Goal: Contribute content

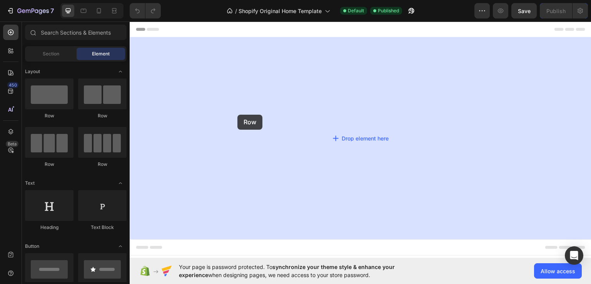
drag, startPoint x: 196, startPoint y: 131, endPoint x: 263, endPoint y: 114, distance: 69.4
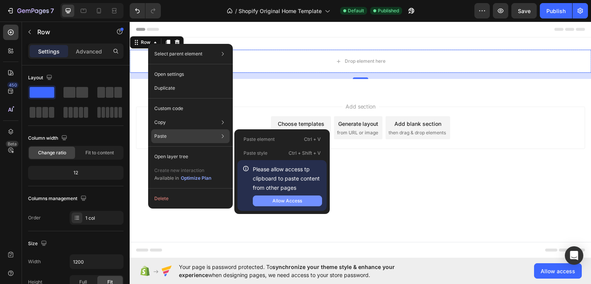
click at [286, 199] on div "Allow Access" at bounding box center [288, 200] width 30 height 7
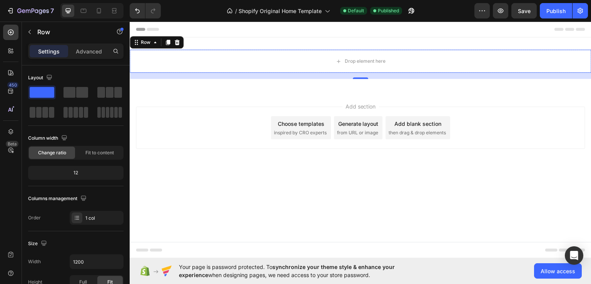
click at [127, 54] on div "Settings Advanced" at bounding box center [76, 54] width 108 height 22
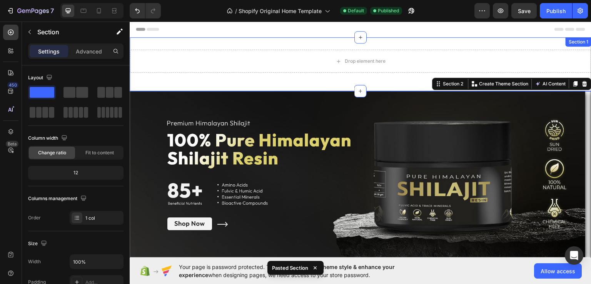
click at [339, 43] on div "Drop element here Row Section 1" at bounding box center [361, 64] width 462 height 54
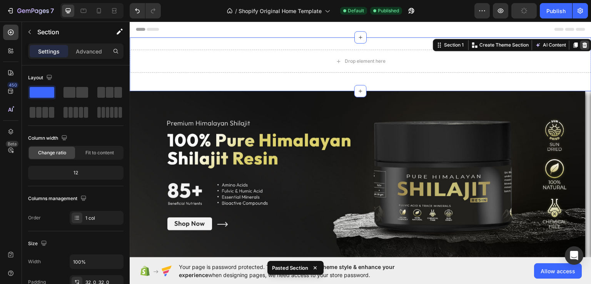
click at [583, 43] on icon at bounding box center [585, 44] width 5 height 5
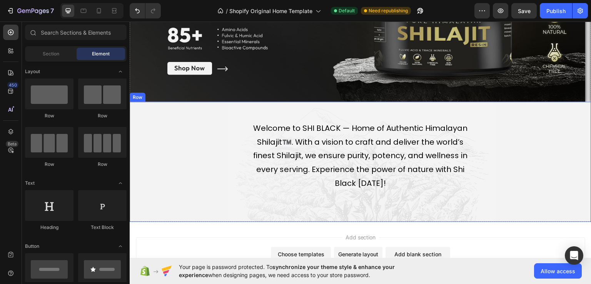
scroll to position [157, 0]
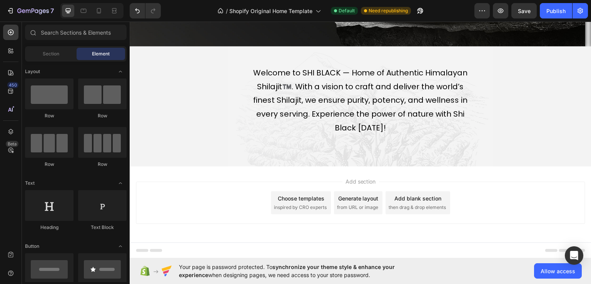
drag, startPoint x: 199, startPoint y: 189, endPoint x: 180, endPoint y: 176, distance: 23.5
drag, startPoint x: 180, startPoint y: 176, endPoint x: 236, endPoint y: 194, distance: 58.7
click at [236, 194] on div "Add section Choose templates inspired by CRO experts Generate layout from URL o…" at bounding box center [361, 202] width 450 height 42
drag, startPoint x: 241, startPoint y: 198, endPoint x: 248, endPoint y: 199, distance: 7.4
click at [240, 198] on div "Add section Choose templates inspired by CRO experts Generate layout from URL o…" at bounding box center [361, 202] width 450 height 42
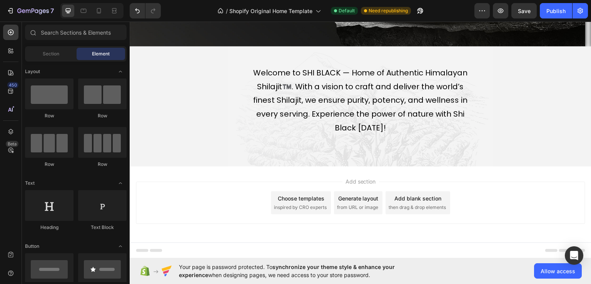
click at [407, 206] on span "then drag & drop elements" at bounding box center [417, 207] width 57 height 7
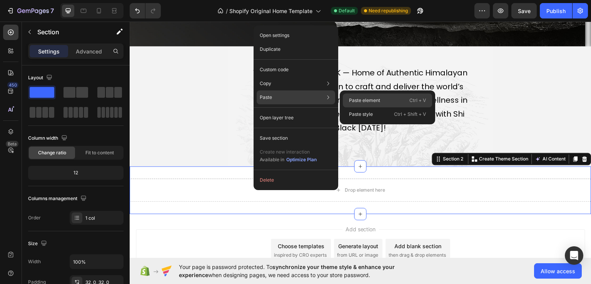
click at [360, 101] on p "Paste element" at bounding box center [364, 100] width 31 height 7
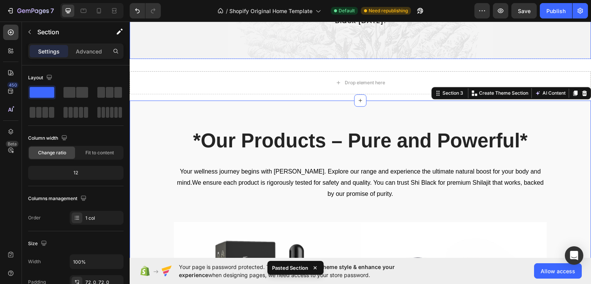
scroll to position [239, 0]
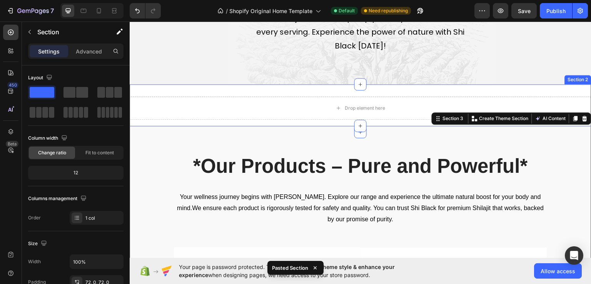
click at [313, 92] on div "Drop element here Section 2" at bounding box center [361, 108] width 462 height 48
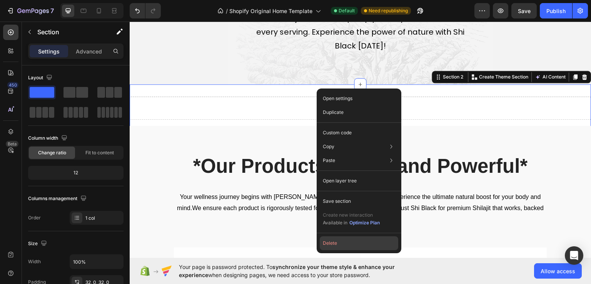
click at [346, 241] on button "Delete" at bounding box center [359, 243] width 79 height 14
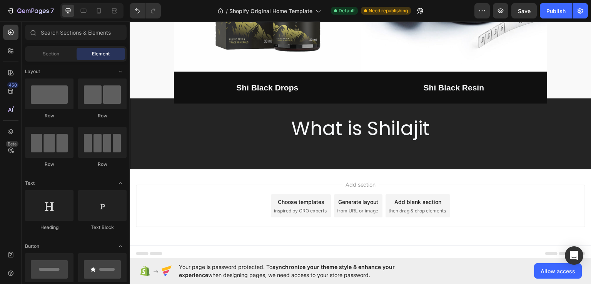
scroll to position [557, 0]
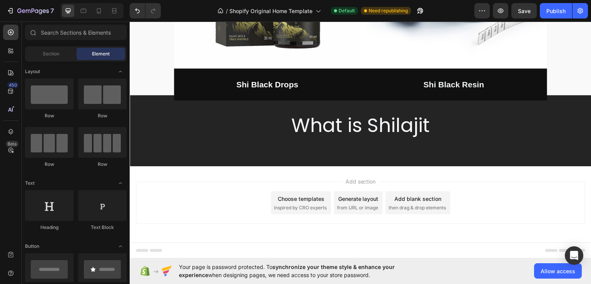
click at [411, 199] on div "Add blank section" at bounding box center [418, 198] width 47 height 8
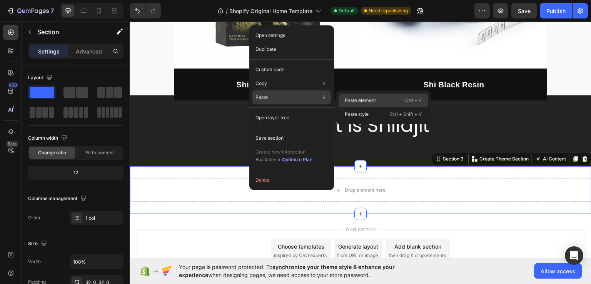
click at [370, 98] on p "Paste element" at bounding box center [360, 100] width 31 height 7
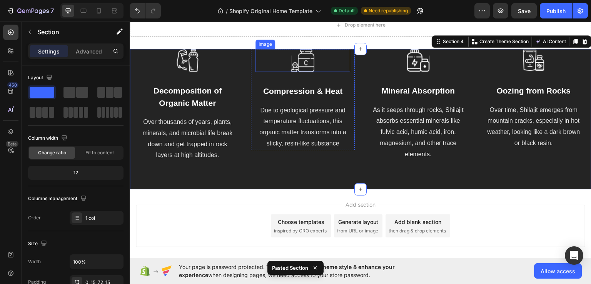
scroll to position [684, 0]
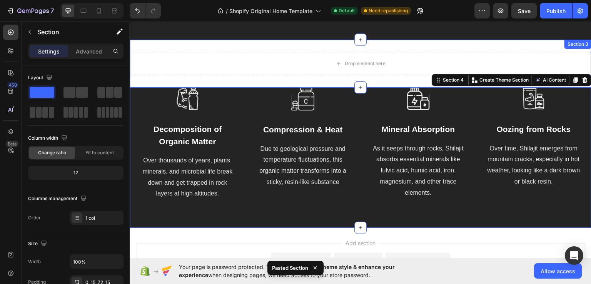
click at [306, 49] on div "Drop element here Section 3" at bounding box center [361, 63] width 462 height 48
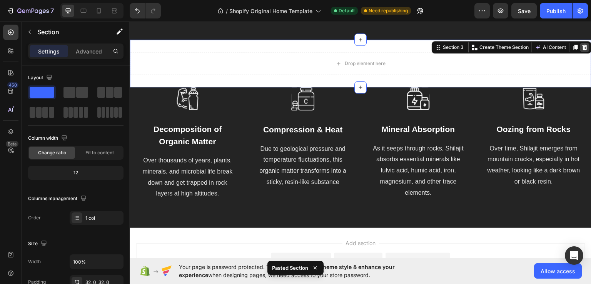
click at [583, 46] on icon at bounding box center [585, 46] width 5 height 5
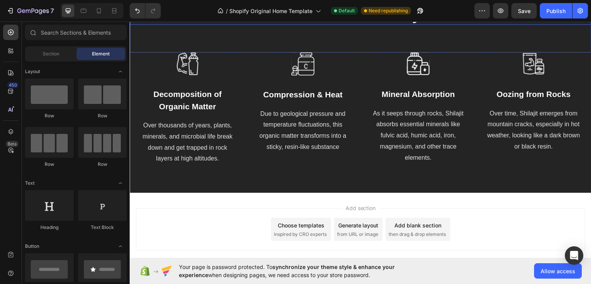
scroll to position [698, 0]
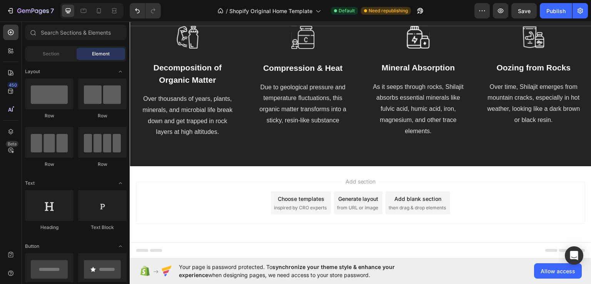
click at [404, 196] on div "Add blank section" at bounding box center [418, 198] width 47 height 8
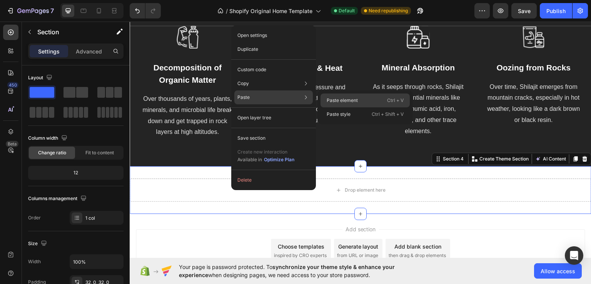
click at [333, 97] on p "Paste element" at bounding box center [342, 100] width 31 height 7
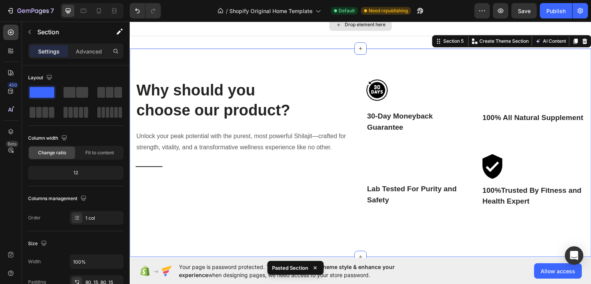
scroll to position [786, 0]
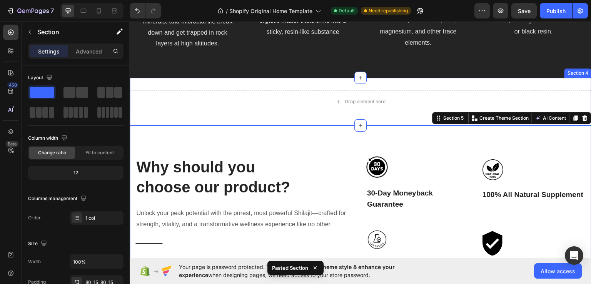
click at [325, 84] on div "Drop element here Section 4" at bounding box center [361, 101] width 462 height 48
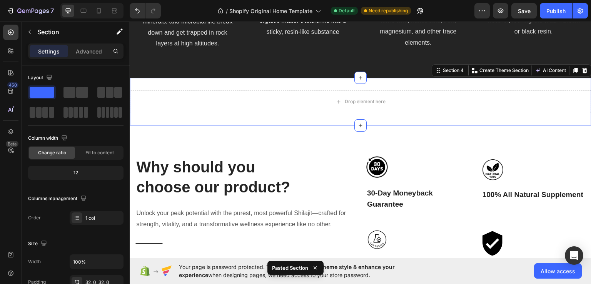
click at [583, 70] on icon at bounding box center [585, 69] width 5 height 5
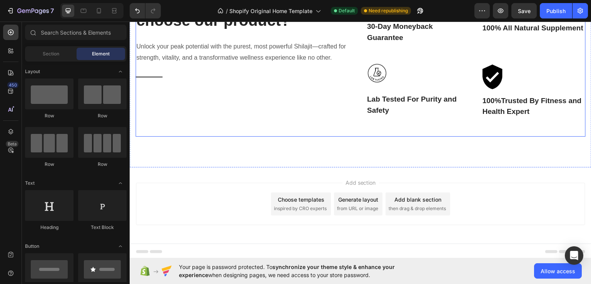
scroll to position [906, 0]
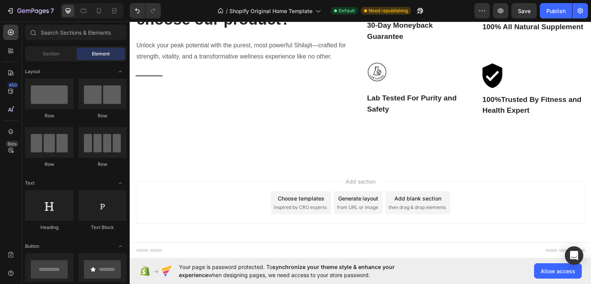
drag, startPoint x: 292, startPoint y: 168, endPoint x: 265, endPoint y: 184, distance: 31.6
drag, startPoint x: 265, startPoint y: 184, endPoint x: 409, endPoint y: 204, distance: 145.8
click at [409, 204] on span "then drag & drop elements" at bounding box center [417, 207] width 57 height 7
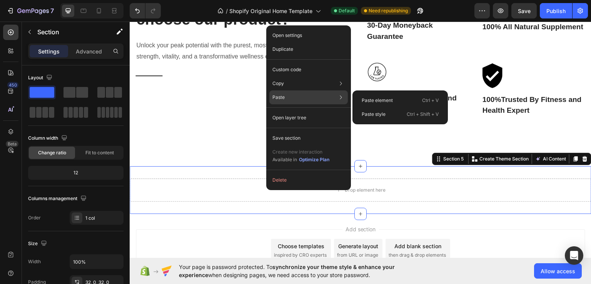
click at [291, 102] on div "Paste Paste element Ctrl + V Paste style Ctrl + Shift + V" at bounding box center [308, 97] width 79 height 14
click at [392, 103] on p "Paste element" at bounding box center [377, 100] width 31 height 7
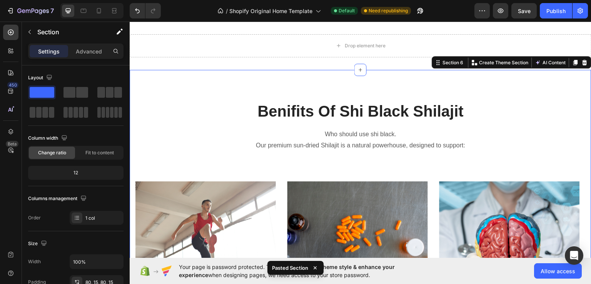
scroll to position [1033, 0]
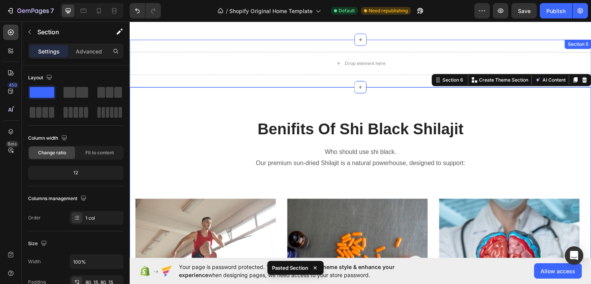
click at [330, 48] on div "Drop element here Section 5" at bounding box center [361, 63] width 462 height 48
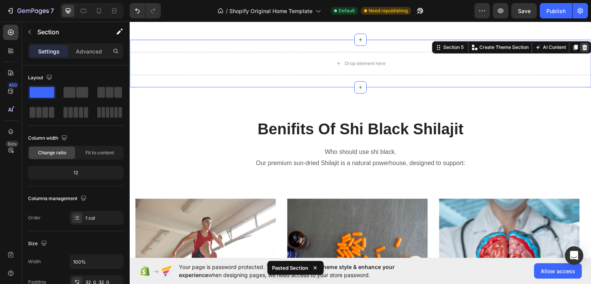
click at [582, 44] on icon at bounding box center [585, 47] width 6 height 6
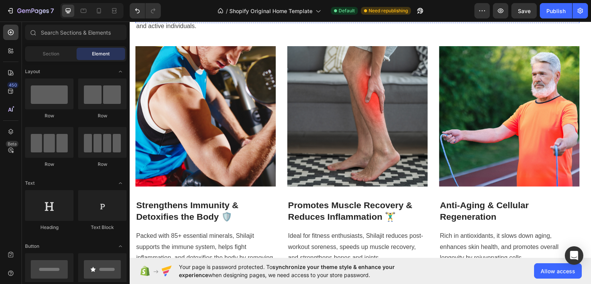
scroll to position [1520, 0]
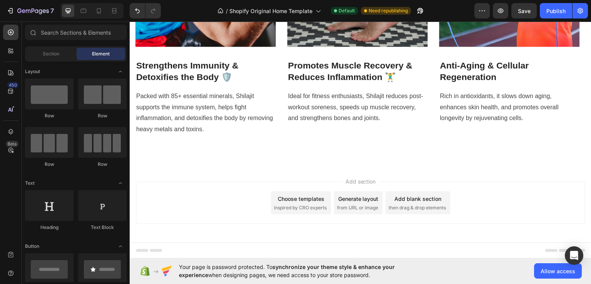
click at [421, 202] on div "Add blank section then drag & drop elements" at bounding box center [418, 202] width 65 height 23
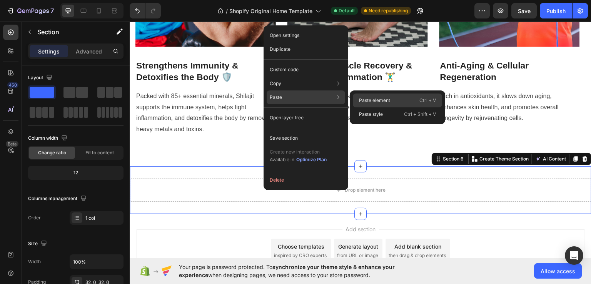
drag, startPoint x: 367, startPoint y: 101, endPoint x: 244, endPoint y: 151, distance: 133.1
click at [367, 101] on p "Paste element" at bounding box center [374, 100] width 31 height 7
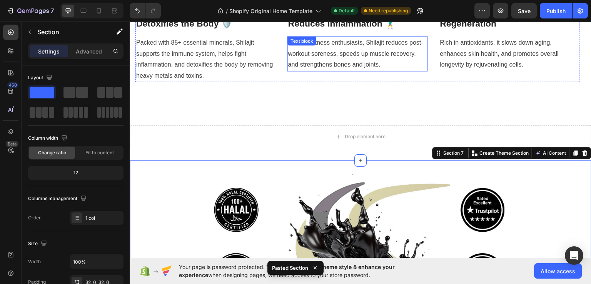
scroll to position [1570, 0]
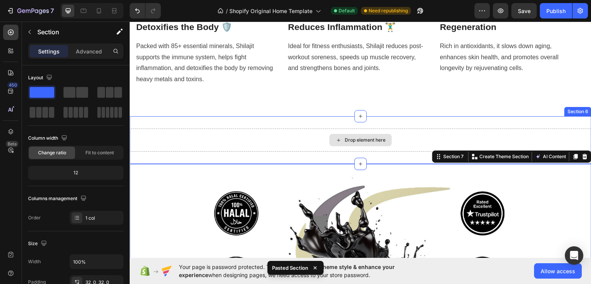
click at [385, 126] on div "Drop element here Section 6" at bounding box center [361, 140] width 462 height 48
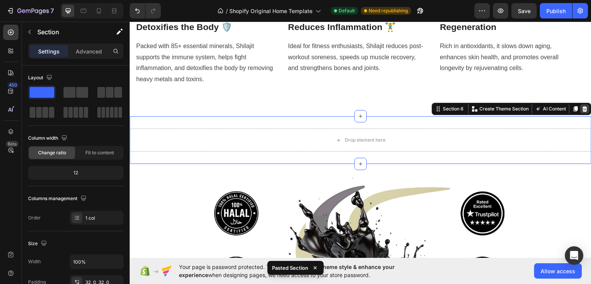
click at [580, 109] on div at bounding box center [584, 108] width 9 height 9
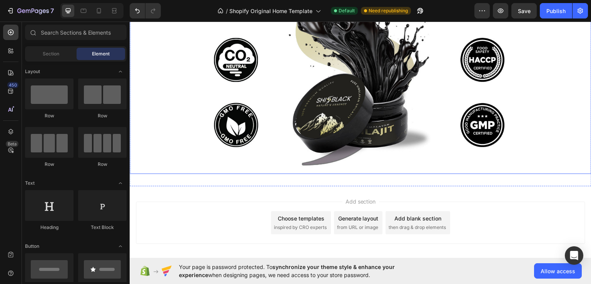
scroll to position [1758, 0]
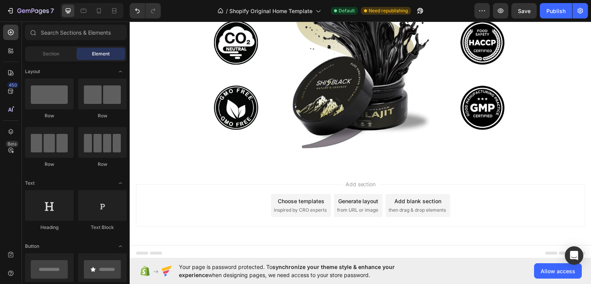
click at [410, 201] on div "Add blank section" at bounding box center [418, 201] width 47 height 8
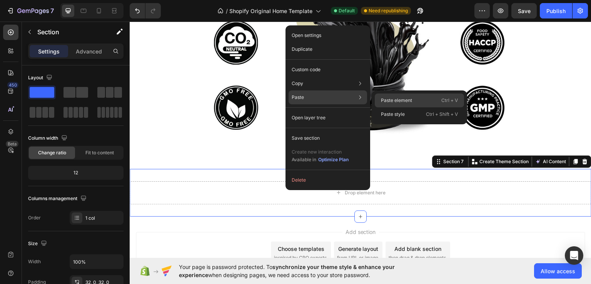
click at [401, 102] on p "Paste element" at bounding box center [396, 100] width 31 height 7
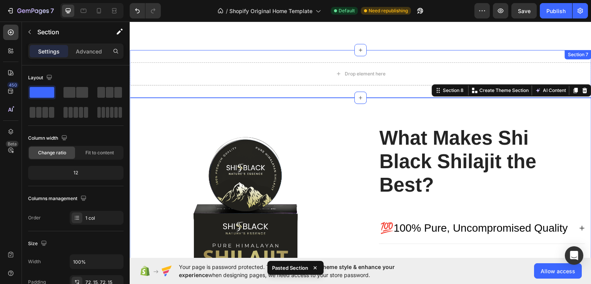
scroll to position [1846, 0]
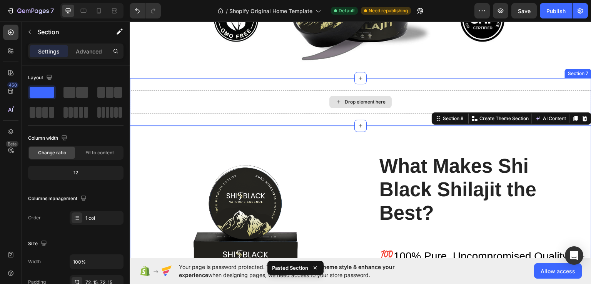
click at [327, 88] on div "Drop element here Section 7" at bounding box center [361, 102] width 462 height 48
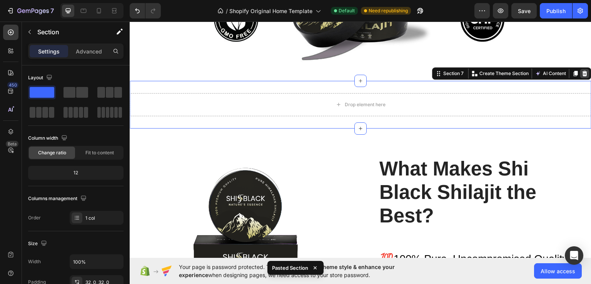
click at [582, 71] on icon at bounding box center [585, 73] width 6 height 6
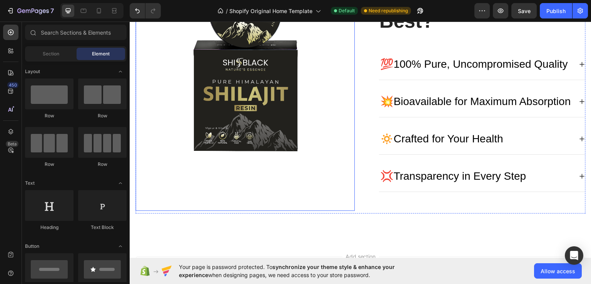
scroll to position [2097, 0]
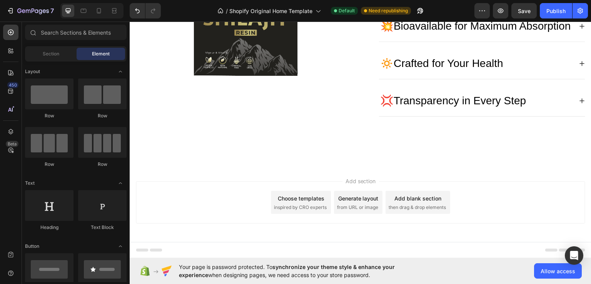
click at [396, 200] on div "Add blank section" at bounding box center [418, 198] width 47 height 8
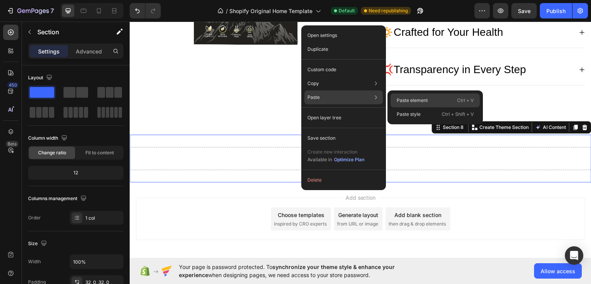
click at [423, 100] on p "Paste element" at bounding box center [412, 100] width 31 height 7
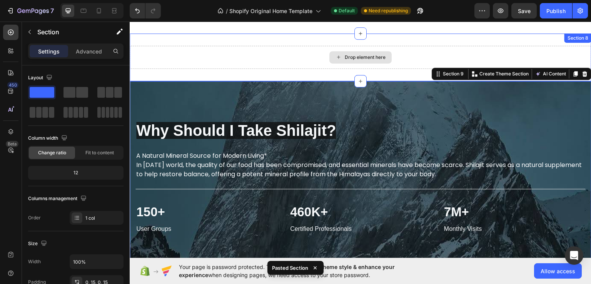
scroll to position [2185, 0]
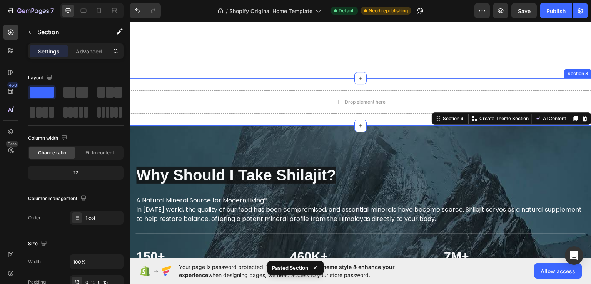
click at [319, 80] on div "Drop element here Section 8" at bounding box center [361, 102] width 462 height 48
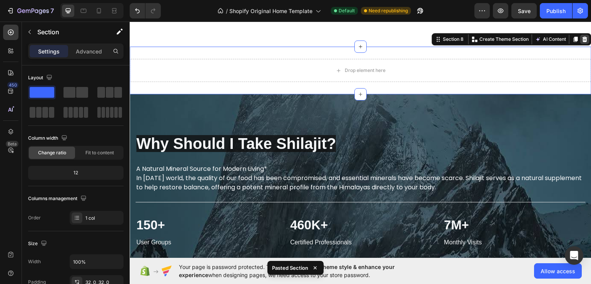
click at [583, 43] on div at bounding box center [584, 38] width 9 height 9
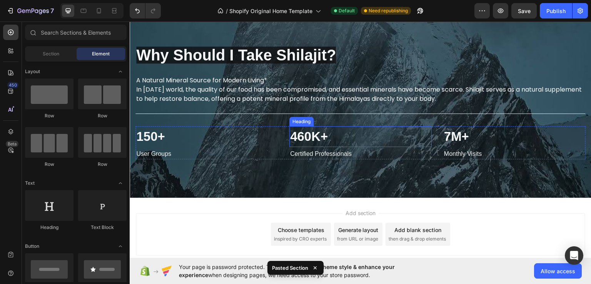
scroll to position [2289, 0]
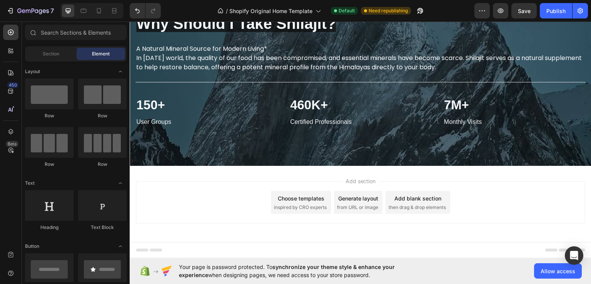
click at [418, 199] on div "Add blank section" at bounding box center [418, 198] width 47 height 8
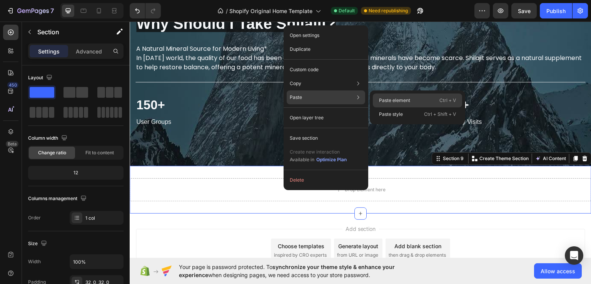
click at [391, 97] on p "Paste element" at bounding box center [394, 100] width 31 height 7
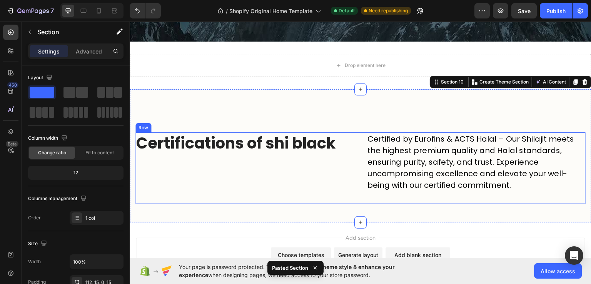
scroll to position [2339, 0]
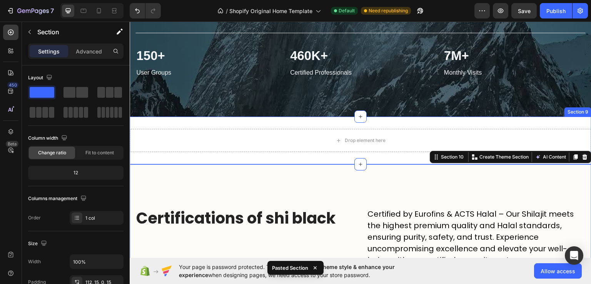
click at [333, 119] on div "Drop element here Section 9" at bounding box center [361, 140] width 462 height 48
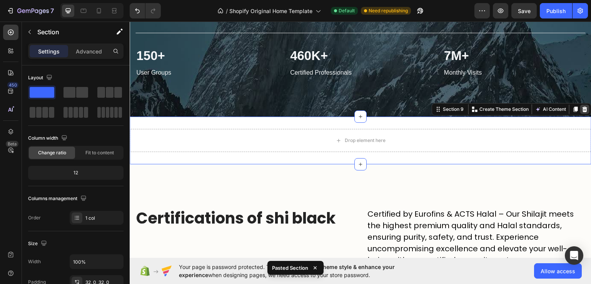
click at [583, 109] on icon at bounding box center [585, 108] width 5 height 5
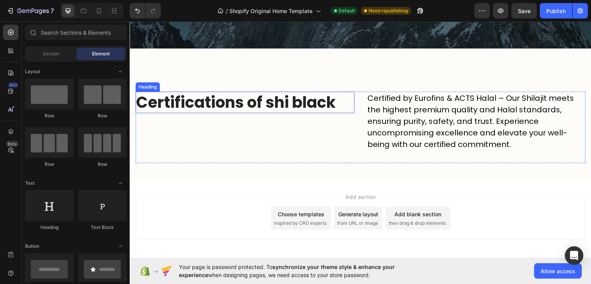
scroll to position [2422, 0]
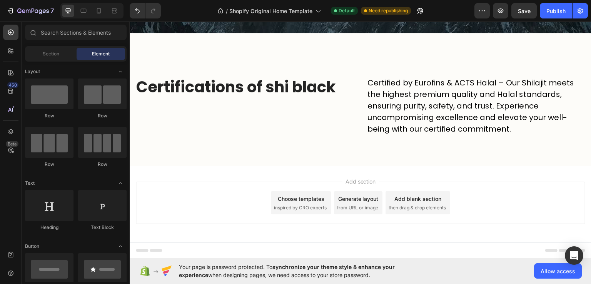
click at [401, 201] on div "Add blank section" at bounding box center [418, 198] width 47 height 8
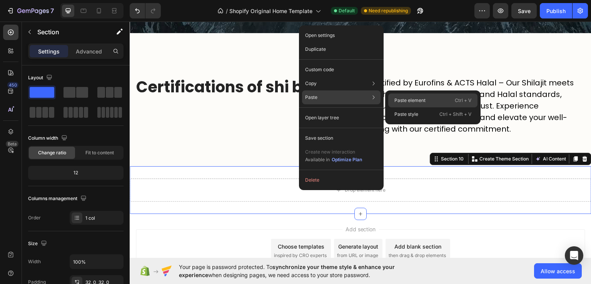
click at [397, 102] on p "Paste element" at bounding box center [410, 100] width 31 height 7
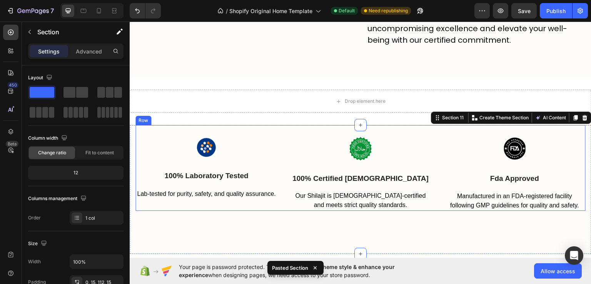
scroll to position [2511, 0]
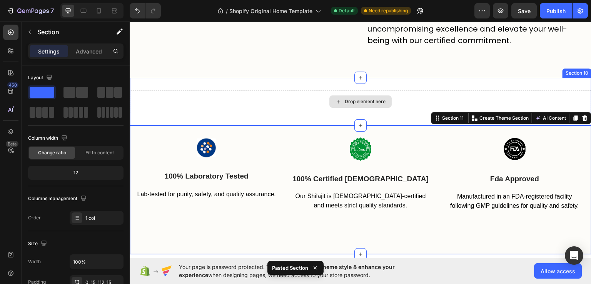
click at [383, 89] on div "Drop element here Section 10" at bounding box center [361, 101] width 462 height 48
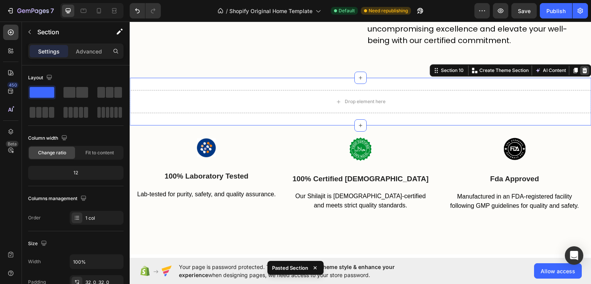
click at [582, 69] on icon at bounding box center [585, 70] width 6 height 6
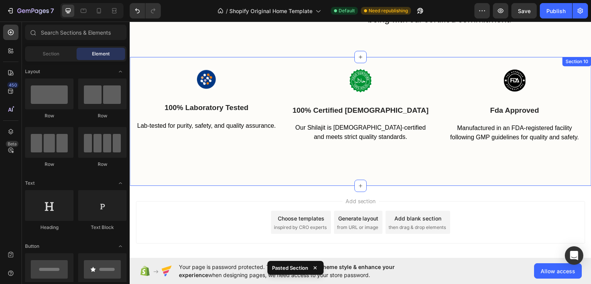
scroll to position [2551, 0]
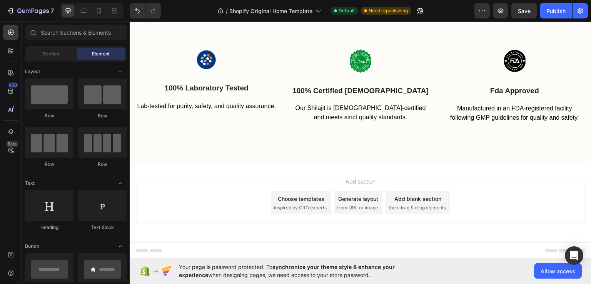
click at [395, 199] on div "Add blank section" at bounding box center [418, 198] width 47 height 8
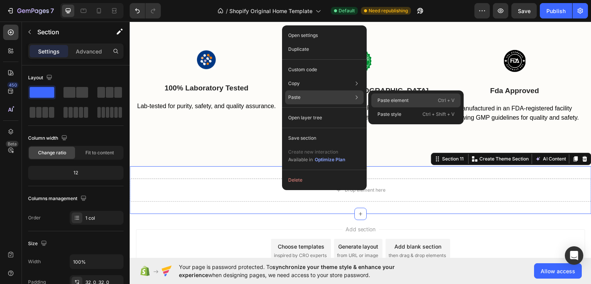
click at [383, 100] on p "Paste element" at bounding box center [393, 100] width 31 height 7
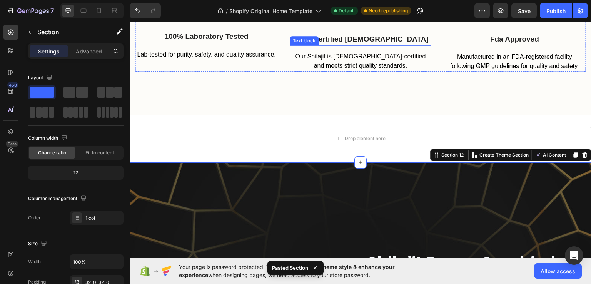
scroll to position [2601, 0]
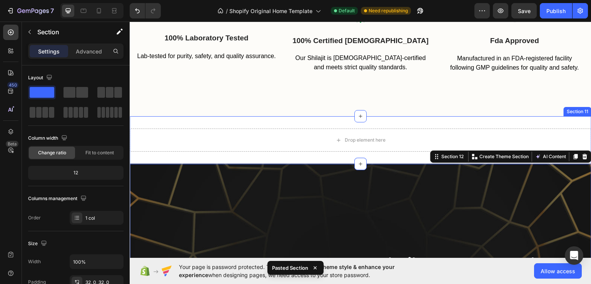
click at [382, 122] on div "Drop element here Section 11" at bounding box center [361, 140] width 462 height 48
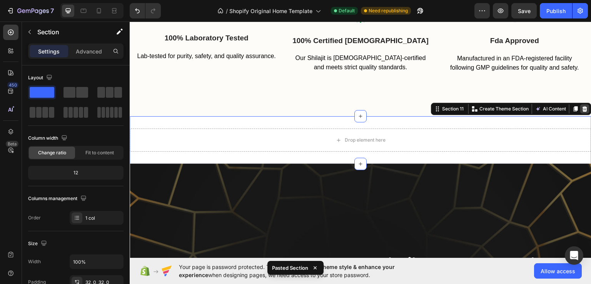
click at [583, 107] on icon at bounding box center [585, 108] width 5 height 5
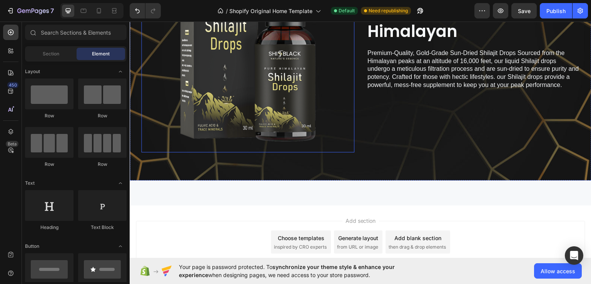
scroll to position [2845, 0]
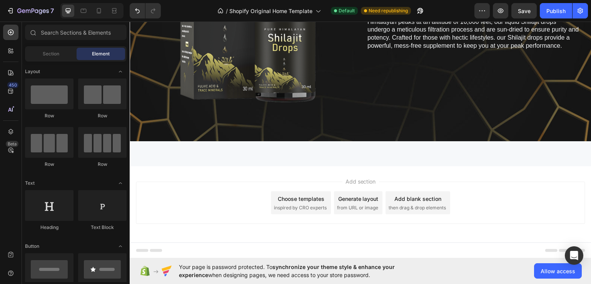
click at [419, 204] on span "then drag & drop elements" at bounding box center [417, 207] width 57 height 7
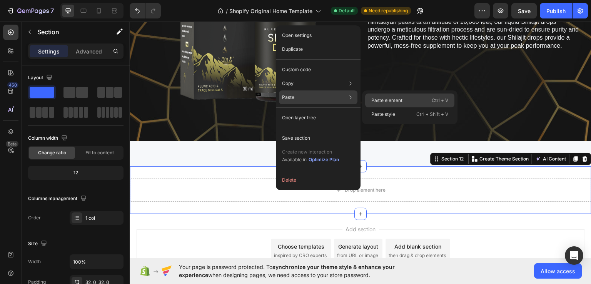
click at [373, 101] on p "Paste element" at bounding box center [386, 100] width 31 height 7
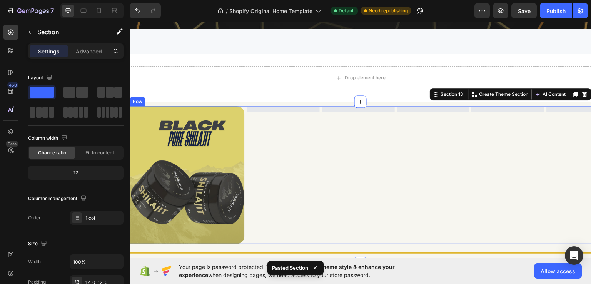
scroll to position [2895, 0]
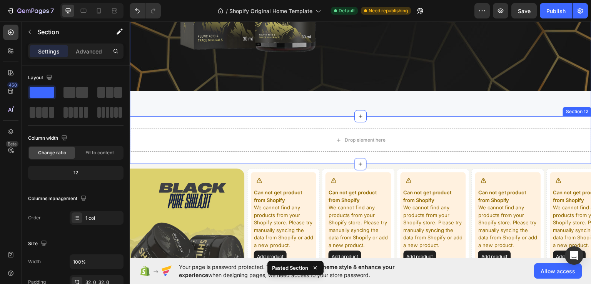
click at [324, 127] on div "Drop element here Section 12" at bounding box center [361, 140] width 462 height 48
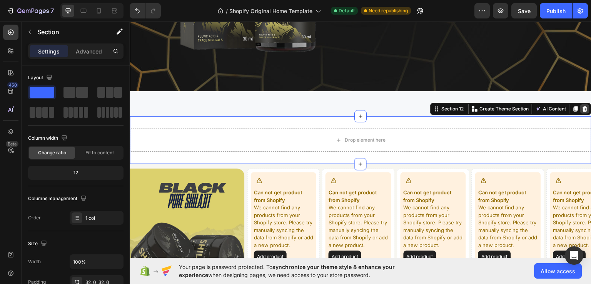
click at [580, 112] on div at bounding box center [584, 108] width 9 height 9
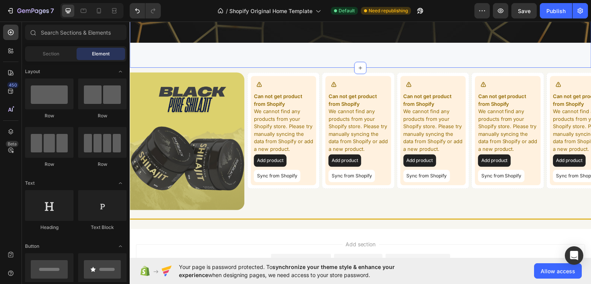
scroll to position [3004, 0]
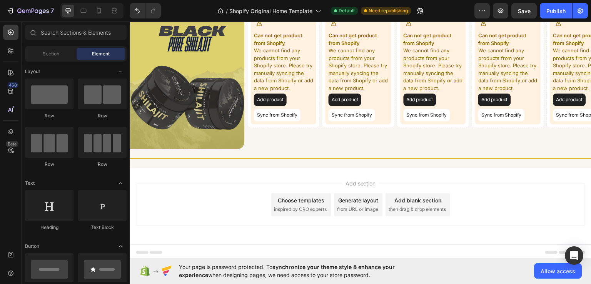
click at [403, 206] on span "then drag & drop elements" at bounding box center [417, 209] width 57 height 7
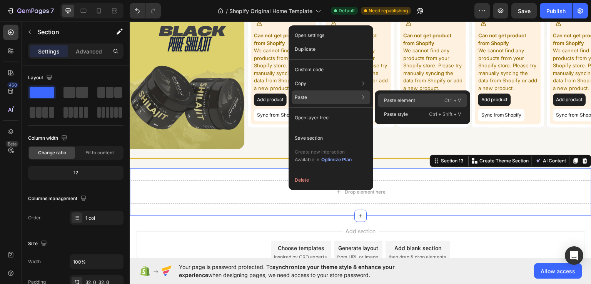
click at [386, 99] on p "Paste element" at bounding box center [399, 100] width 31 height 7
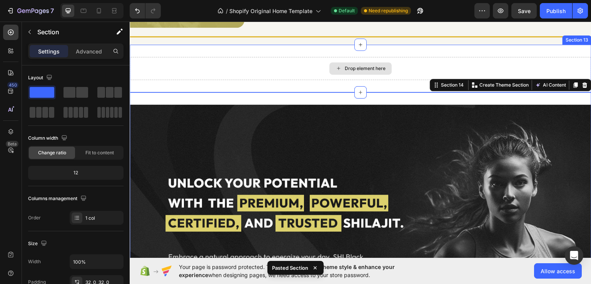
scroll to position [3093, 0]
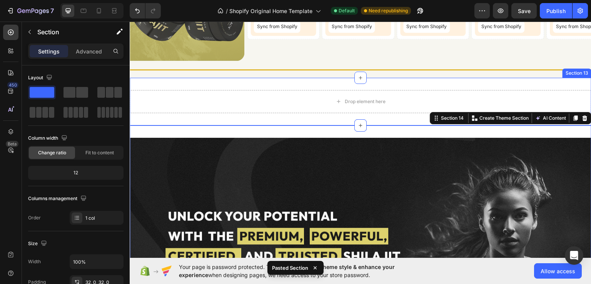
click at [316, 82] on div "Drop element here Section 13" at bounding box center [361, 101] width 462 height 48
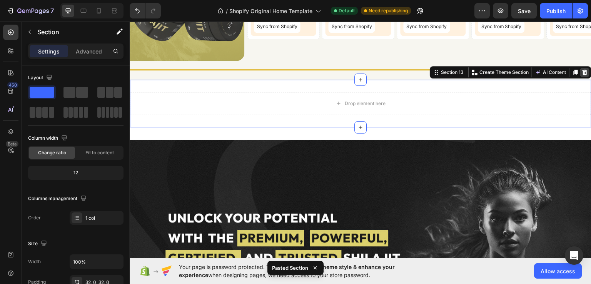
click at [583, 71] on icon at bounding box center [585, 71] width 5 height 5
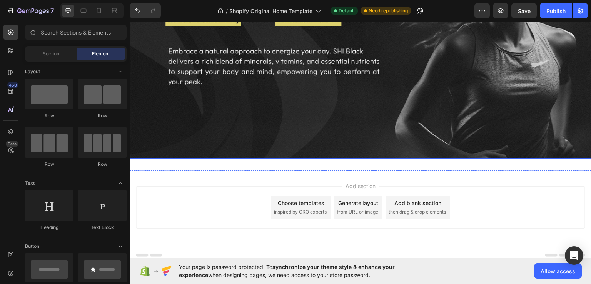
scroll to position [3285, 0]
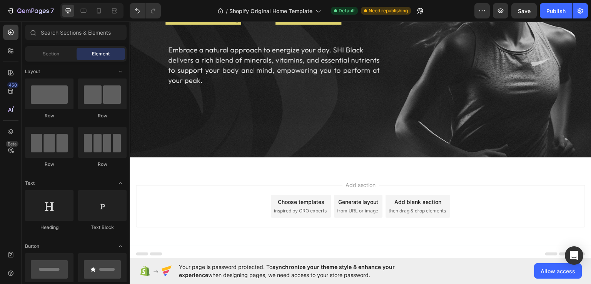
click at [416, 207] on span "then drag & drop elements" at bounding box center [417, 210] width 57 height 7
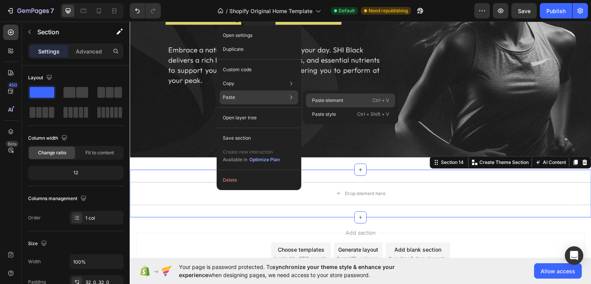
click at [334, 100] on p "Paste element" at bounding box center [327, 100] width 31 height 7
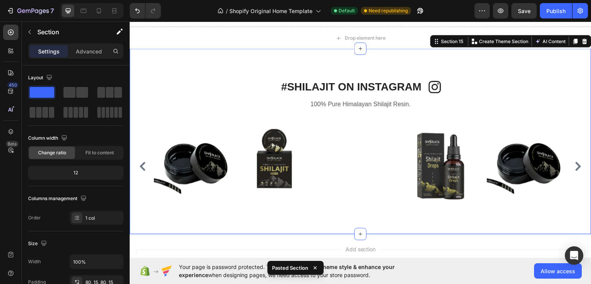
scroll to position [3361, 0]
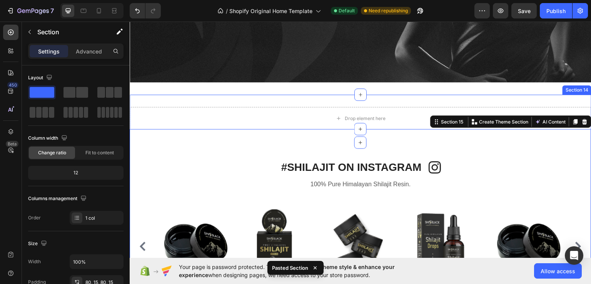
click at [316, 95] on div "Drop element here Section 14" at bounding box center [361, 118] width 462 height 48
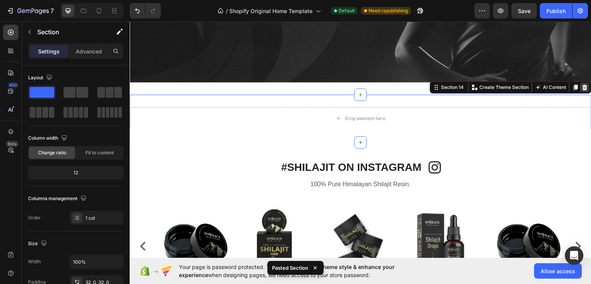
click at [580, 83] on div at bounding box center [584, 86] width 9 height 9
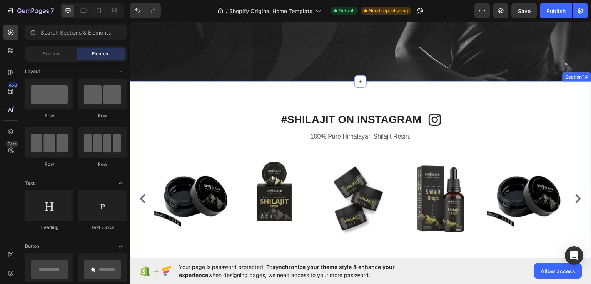
scroll to position [3458, 0]
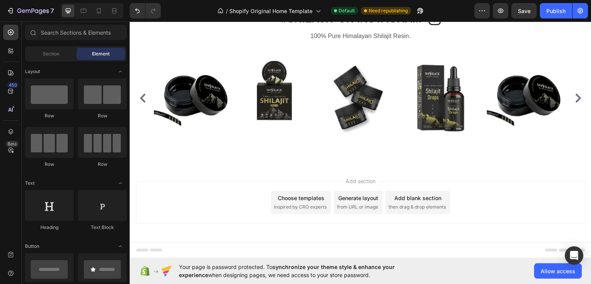
click at [406, 206] on span "then drag & drop elements" at bounding box center [417, 206] width 57 height 7
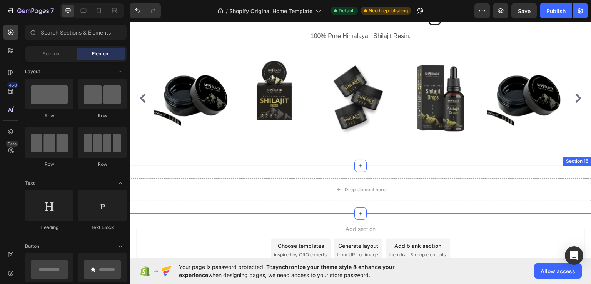
click at [309, 168] on div "Drop element here Section 15" at bounding box center [361, 190] width 462 height 48
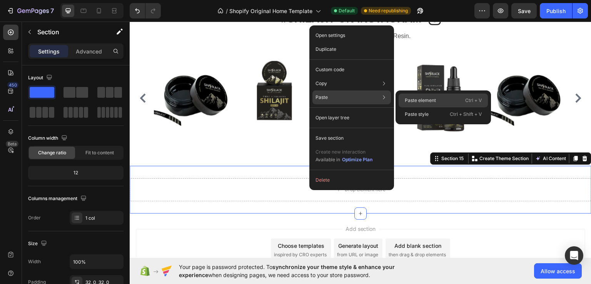
drag, startPoint x: 441, startPoint y: 97, endPoint x: 283, endPoint y: 159, distance: 169.2
click at [441, 97] on div "Paste element Ctrl + V" at bounding box center [443, 101] width 89 height 14
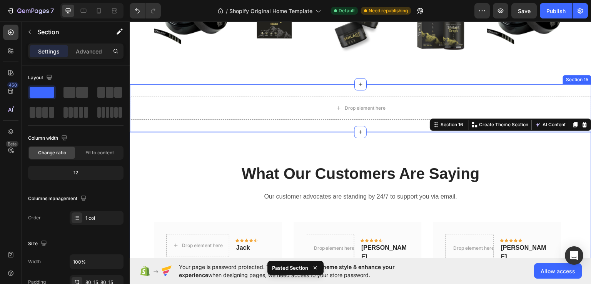
scroll to position [3462, 0]
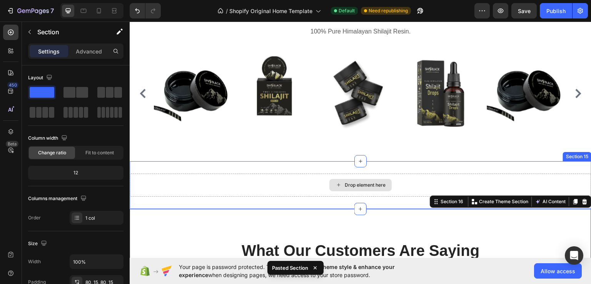
click at [445, 167] on div "Drop element here Section 15" at bounding box center [361, 185] width 462 height 48
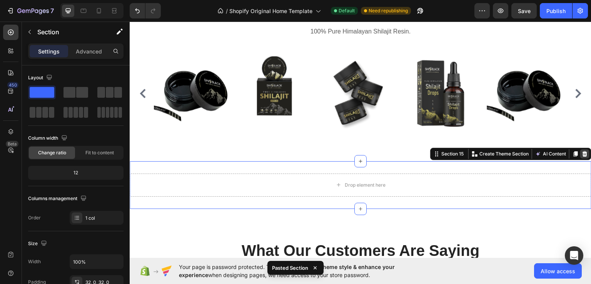
click at [583, 155] on icon at bounding box center [585, 153] width 5 height 5
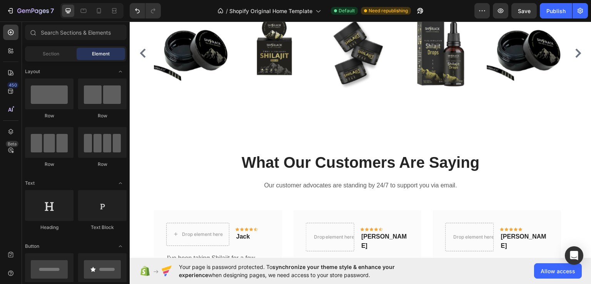
scroll to position [3382, 0]
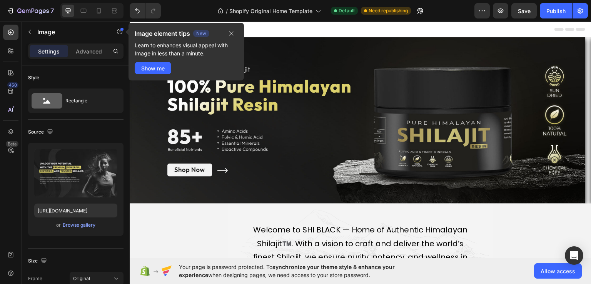
scroll to position [0, 0]
click at [551, 8] on div "Publish" at bounding box center [556, 11] width 19 height 8
type input "[URL][DOMAIN_NAME]"
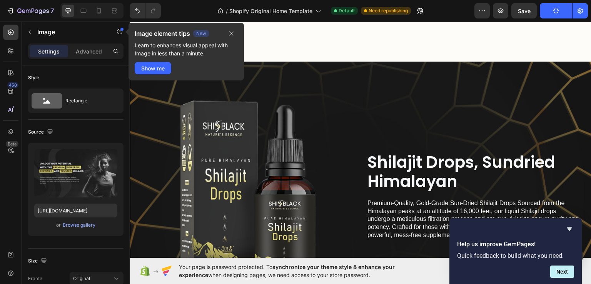
scroll to position [3002, 0]
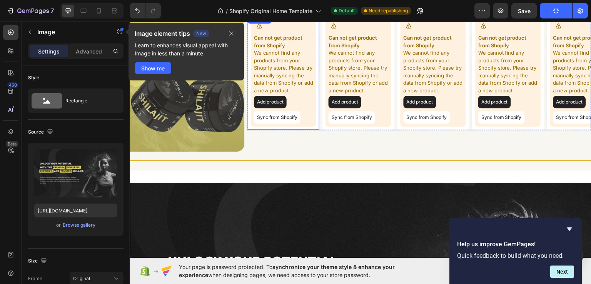
click at [274, 100] on button "Add product" at bounding box center [270, 101] width 33 height 12
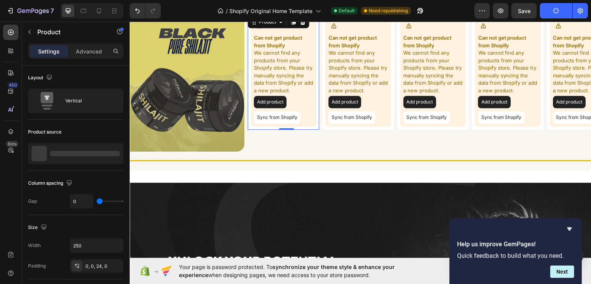
scroll to position [2887, 0]
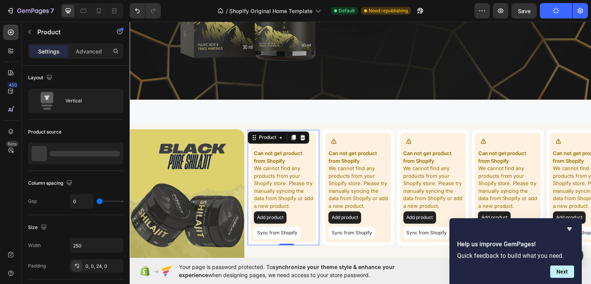
click at [310, 154] on p "Can not get product from Shopify" at bounding box center [283, 156] width 59 height 15
